Goal: Check status: Verify the current state of an ongoing process or item

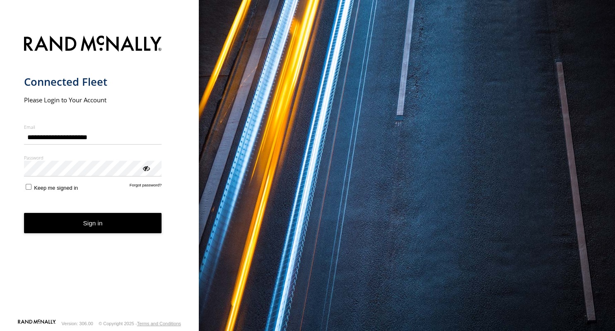
type input "**********"
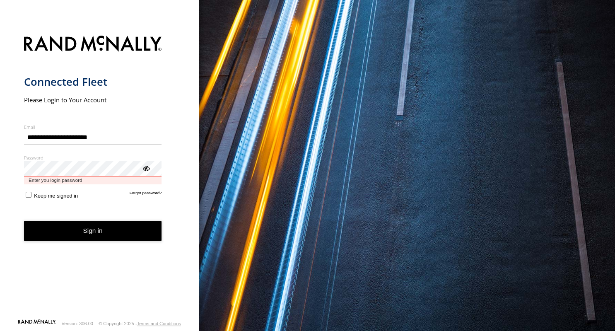
click at [24, 221] on button "Sign in" at bounding box center [93, 231] width 138 height 20
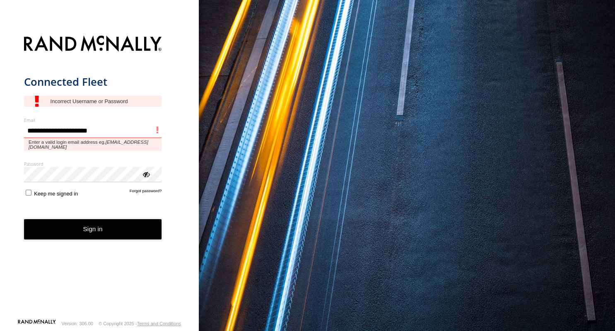
type input "**********"
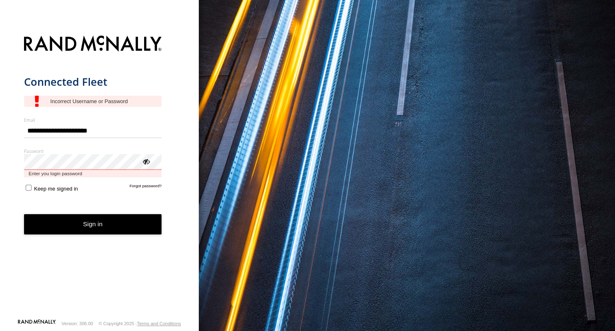
click at [24, 214] on button "Sign in" at bounding box center [93, 224] width 138 height 20
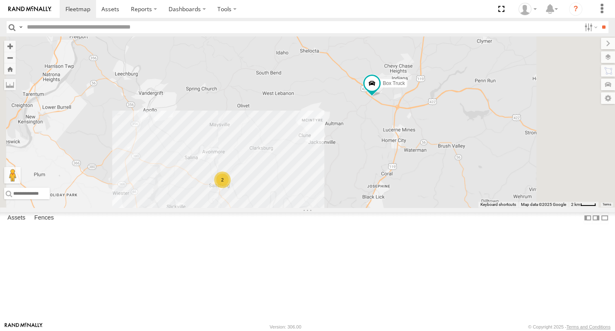
drag, startPoint x: 441, startPoint y: 124, endPoint x: 415, endPoint y: 171, distance: 53.6
click at [415, 171] on div "Box Truck 2" at bounding box center [307, 121] width 615 height 171
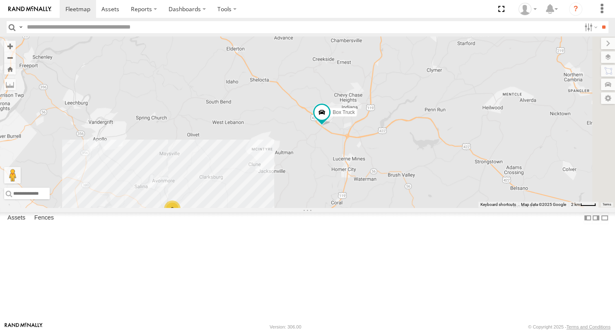
drag, startPoint x: 405, startPoint y: 163, endPoint x: 362, endPoint y: 185, distance: 48.2
click at [362, 185] on div "Box Truck 2" at bounding box center [307, 121] width 615 height 171
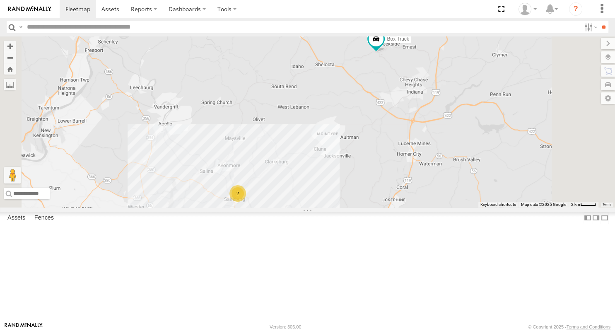
drag, startPoint x: 429, startPoint y: 124, endPoint x: 422, endPoint y: 129, distance: 8.3
click at [422, 133] on div "2 Box Truck" at bounding box center [307, 121] width 615 height 171
click at [0, 0] on link at bounding box center [0, 0] width 0 height 0
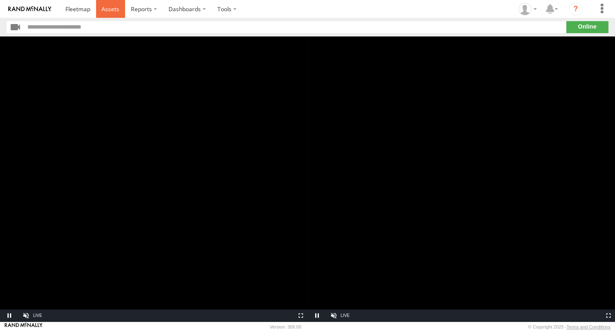
click at [111, 8] on span at bounding box center [110, 9] width 18 height 8
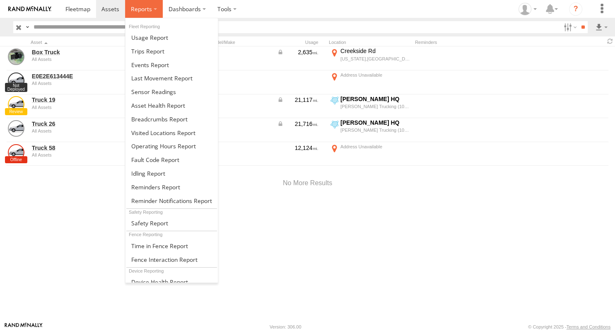
click at [140, 11] on span at bounding box center [141, 9] width 21 height 8
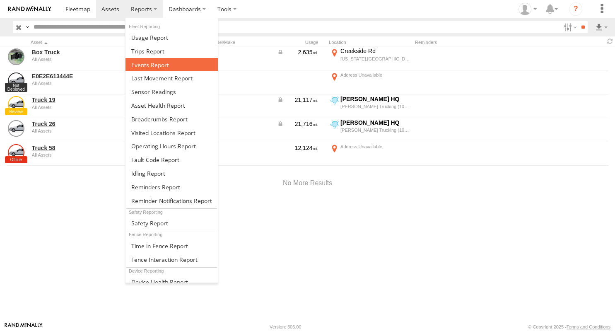
click at [146, 64] on span at bounding box center [150, 65] width 38 height 8
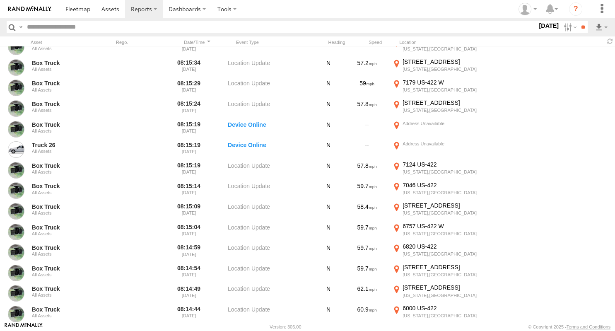
scroll to position [1312, 0]
